Goal: Navigation & Orientation: Find specific page/section

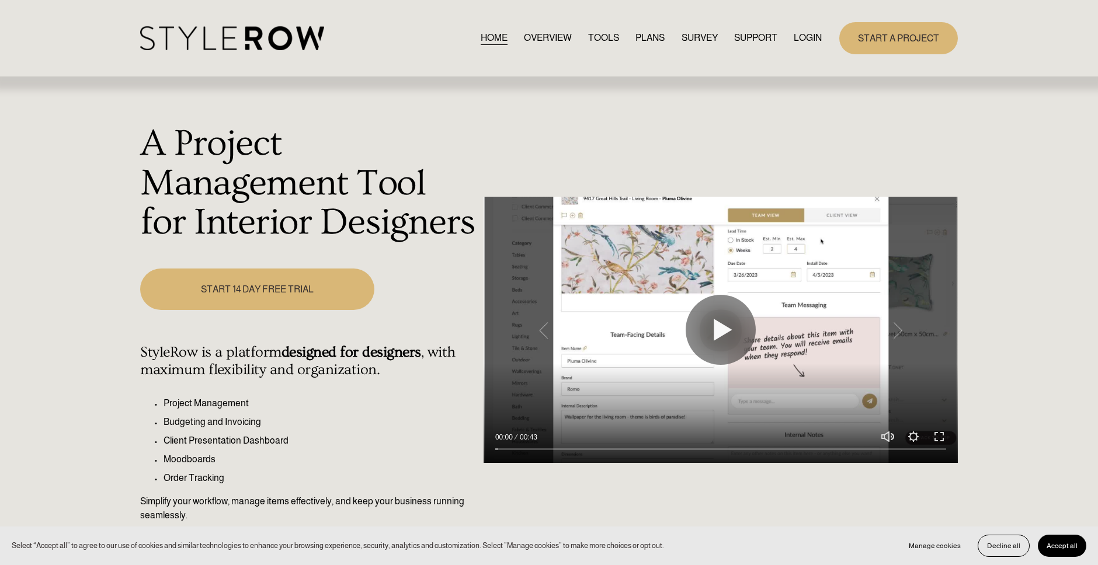
click at [811, 27] on div "HOME OVERVIEW TOOLS PLANS SURVEY SUPPORT QUESTIONS" at bounding box center [481, 38] width 682 height 24
click at [807, 34] on link "LOGIN" at bounding box center [808, 38] width 28 height 16
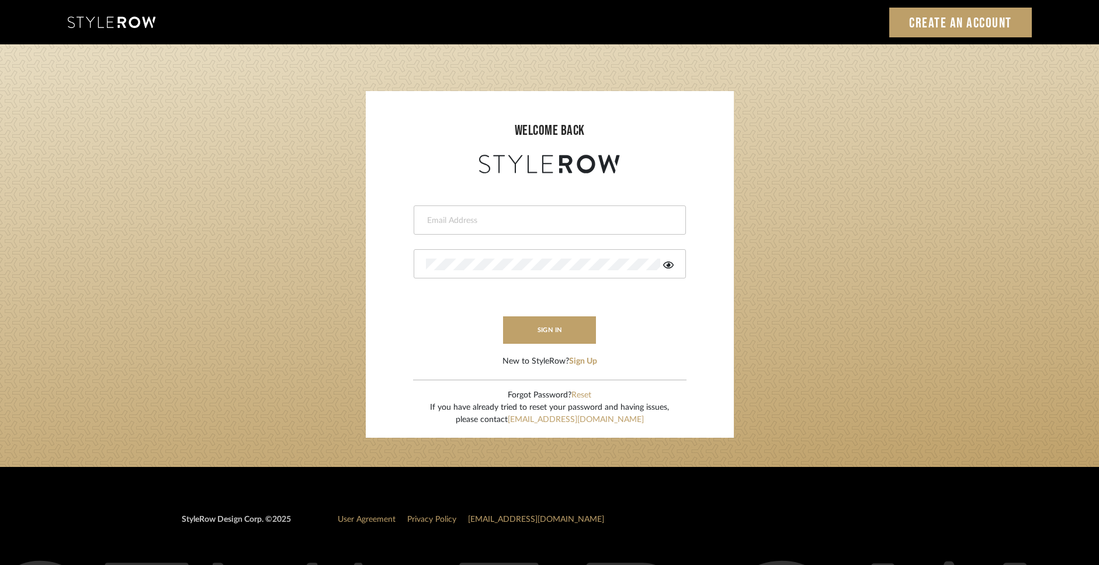
click at [458, 220] on input "email" at bounding box center [548, 221] width 245 height 12
type input "molly@fitchhill.com"
click at [515, 320] on button "sign in" at bounding box center [549, 330] width 93 height 27
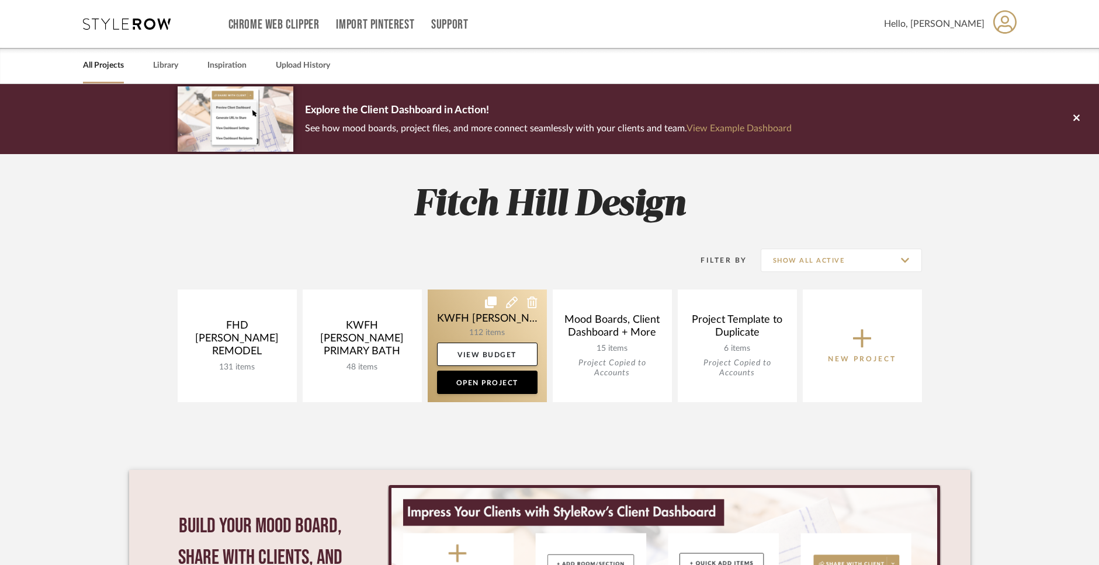
click at [483, 327] on link at bounding box center [487, 346] width 119 height 113
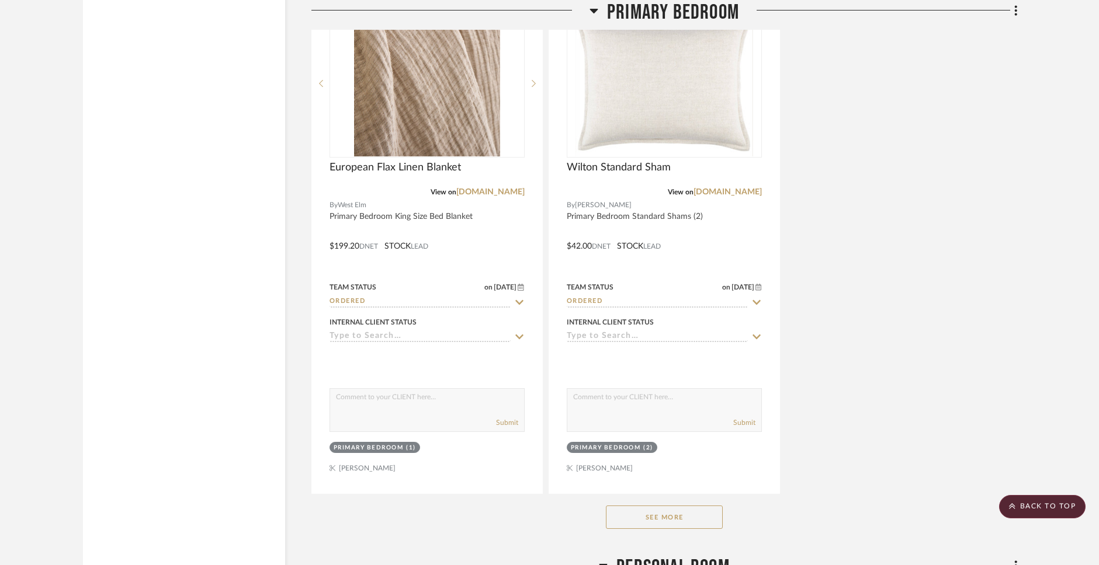
scroll to position [5378, 0]
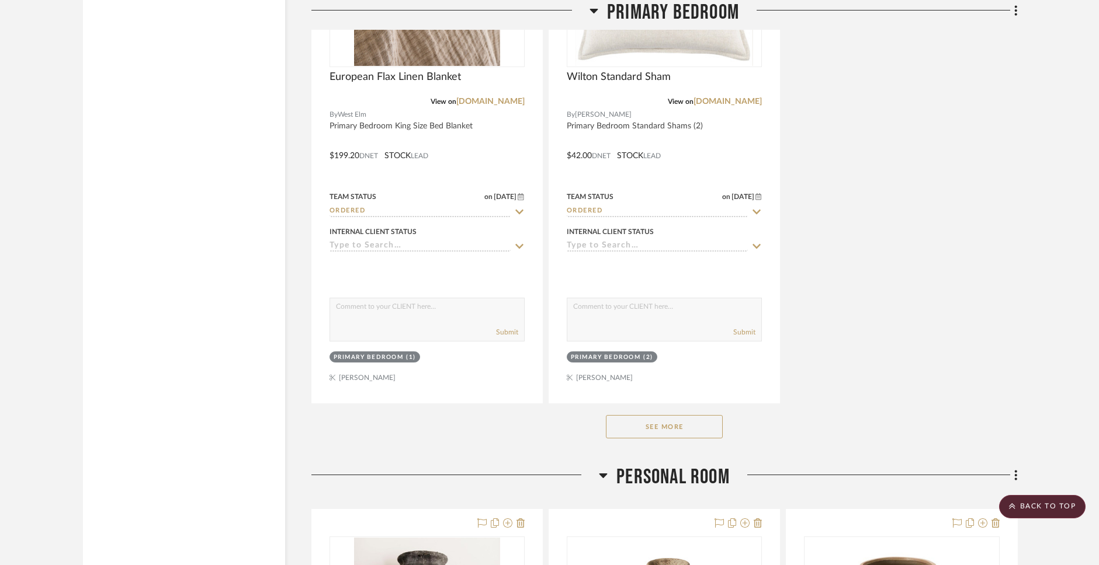
click at [659, 425] on button "See More" at bounding box center [664, 426] width 117 height 23
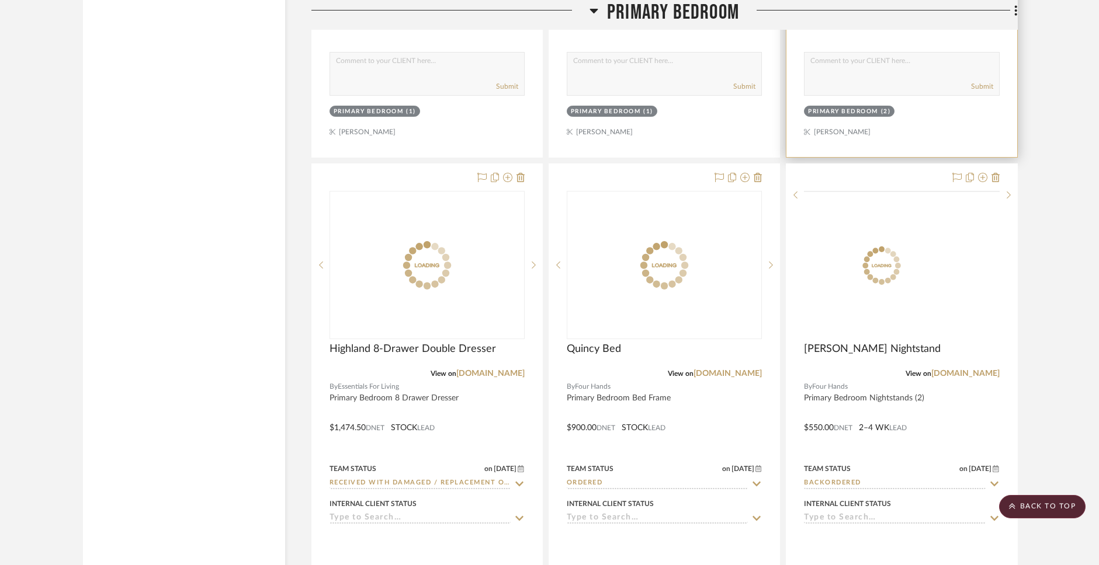
scroll to position [7187, 0]
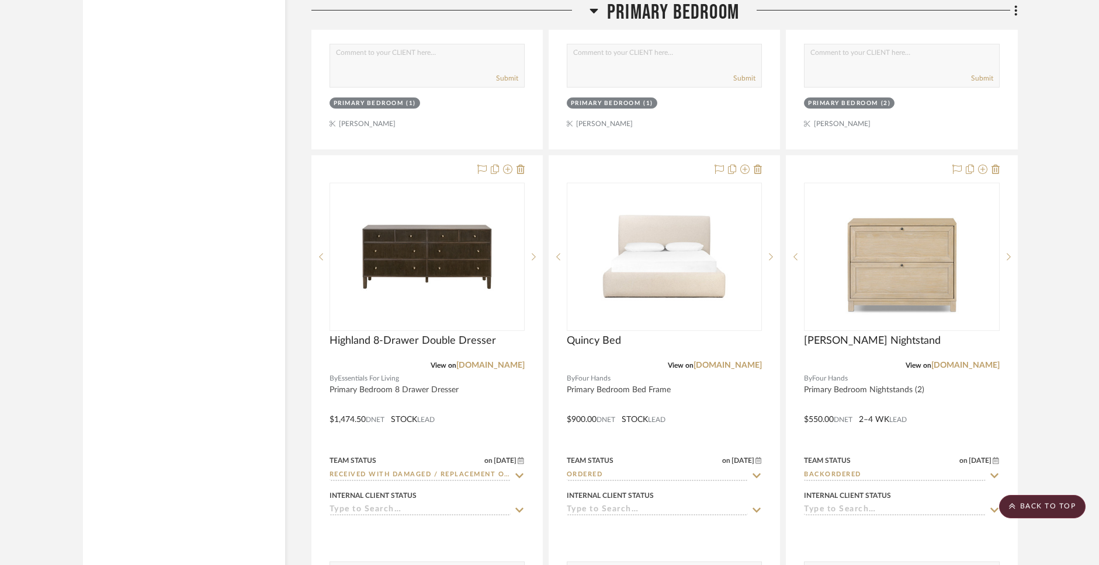
drag, startPoint x: 894, startPoint y: 341, endPoint x: 161, endPoint y: 1, distance: 807.9
